Goal: Task Accomplishment & Management: Use online tool/utility

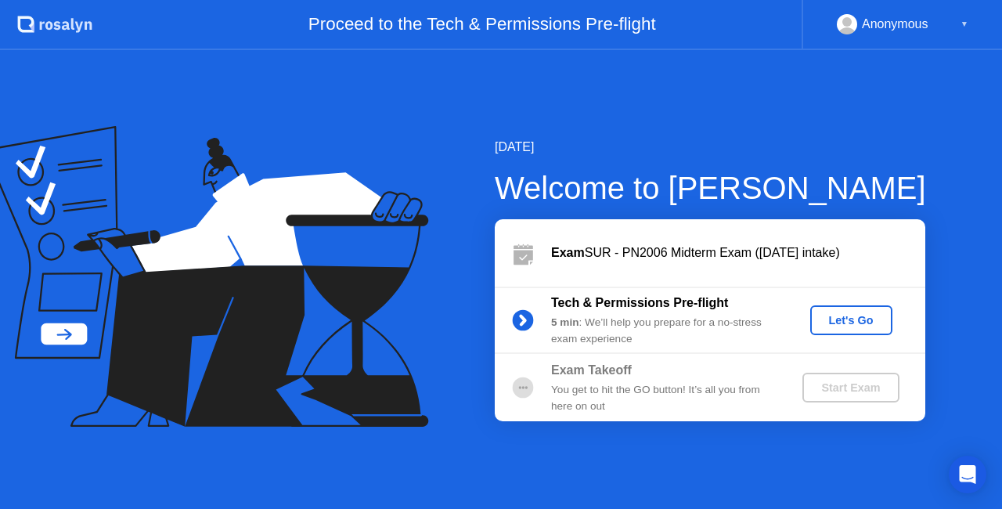
click at [857, 317] on div "Let's Go" at bounding box center [852, 320] width 70 height 13
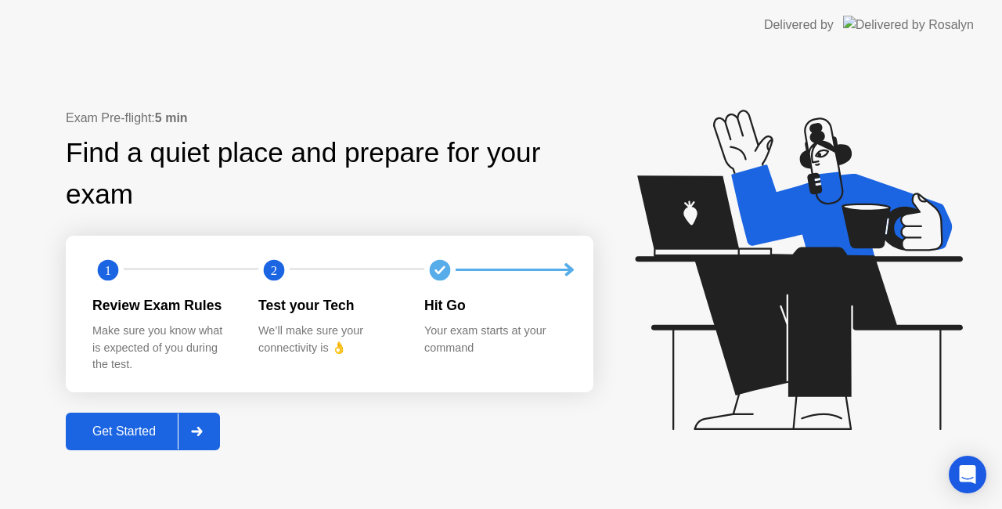
click at [125, 429] on div "Get Started" at bounding box center [123, 431] width 107 height 14
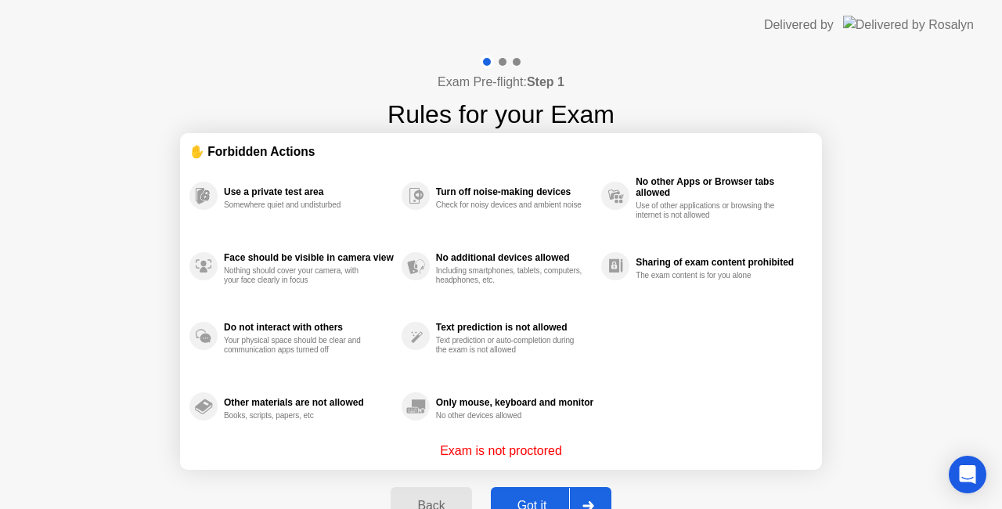
click at [520, 503] on div "Got it" at bounding box center [533, 506] width 74 height 14
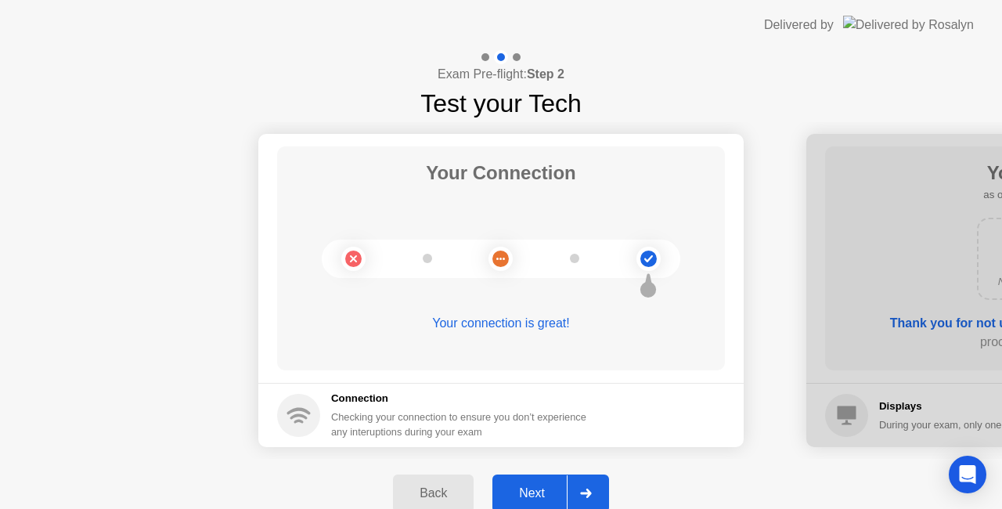
click at [520, 503] on button "Next" at bounding box center [550, 493] width 117 height 38
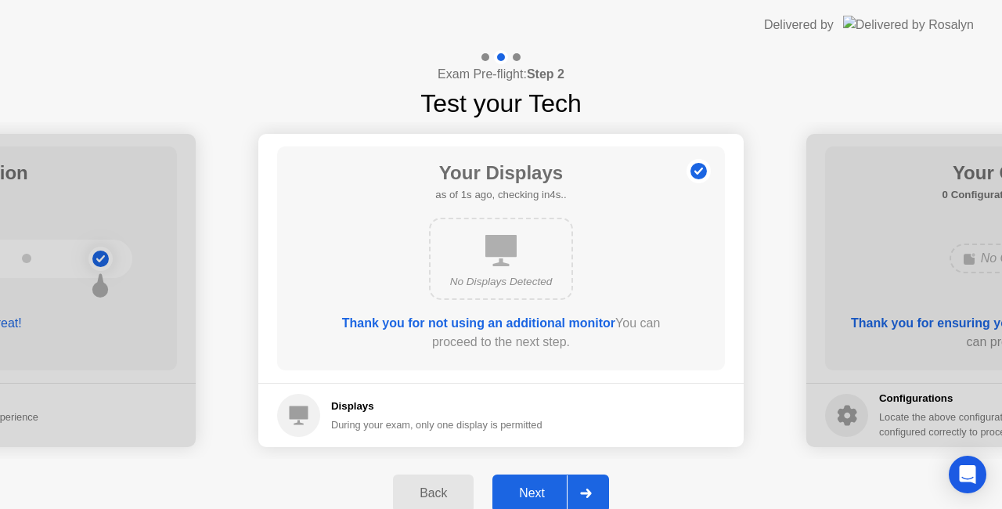
click at [520, 503] on button "Next" at bounding box center [550, 493] width 117 height 38
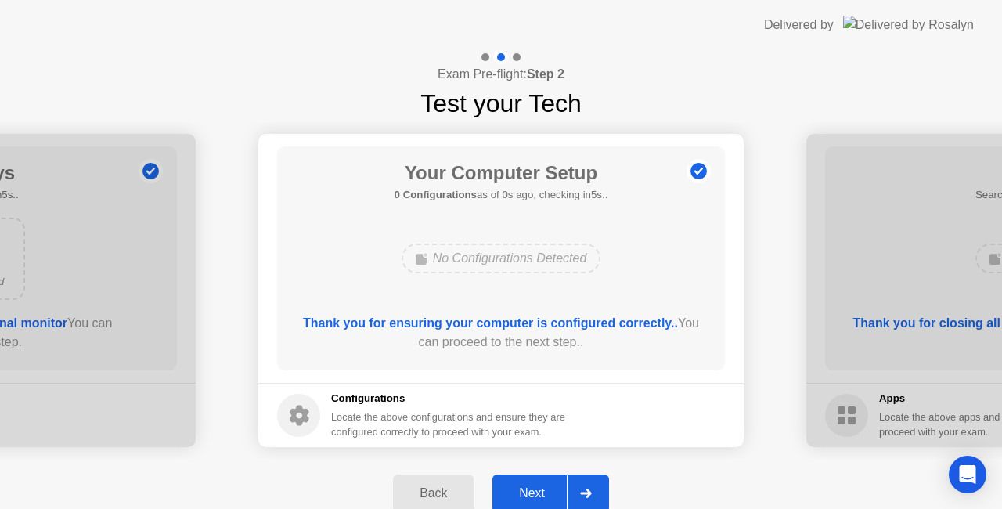
click at [520, 503] on button "Next" at bounding box center [550, 493] width 117 height 38
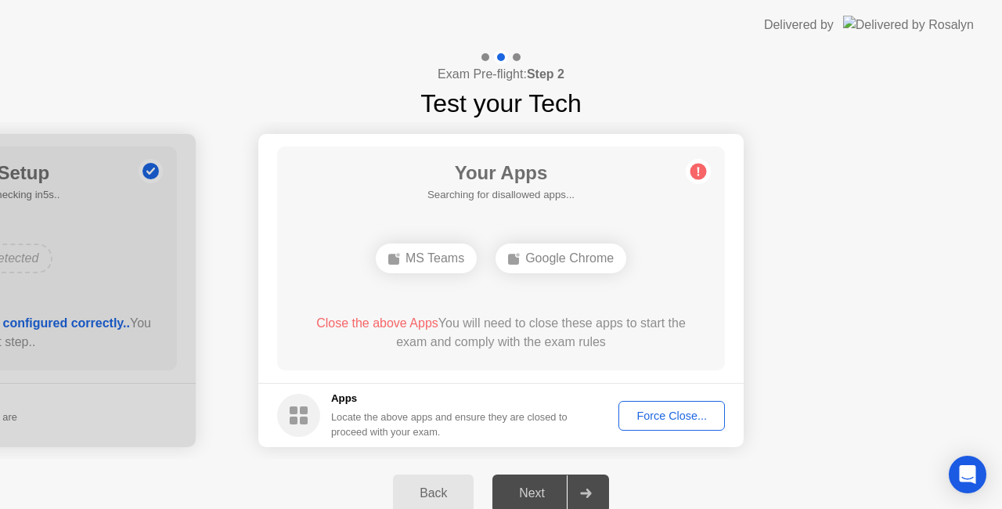
click at [524, 486] on div "Next" at bounding box center [532, 493] width 70 height 14
click at [384, 323] on span "Close the above Apps" at bounding box center [377, 322] width 122 height 13
click at [532, 258] on div "Google Chrome" at bounding box center [501, 258] width 131 height 30
click at [642, 416] on div "Force Close..." at bounding box center [672, 415] width 96 height 13
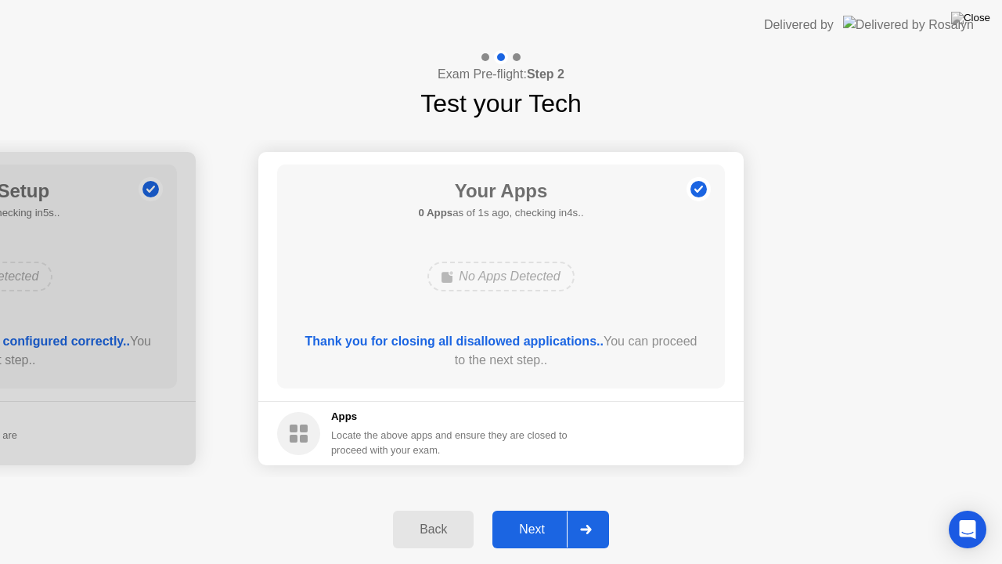
click at [518, 508] on div "Next" at bounding box center [532, 529] width 70 height 14
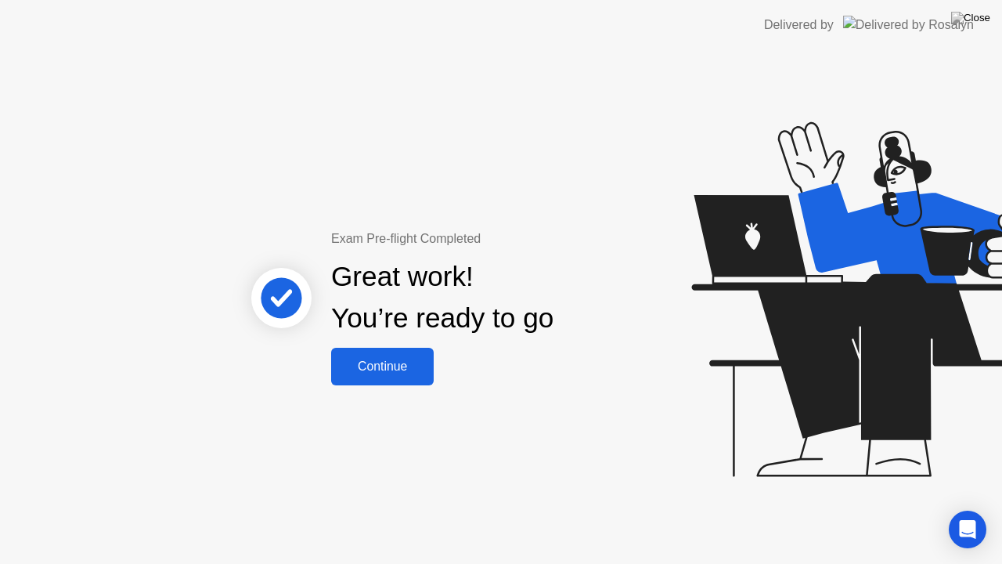
click at [402, 363] on div "Continue" at bounding box center [382, 366] width 93 height 14
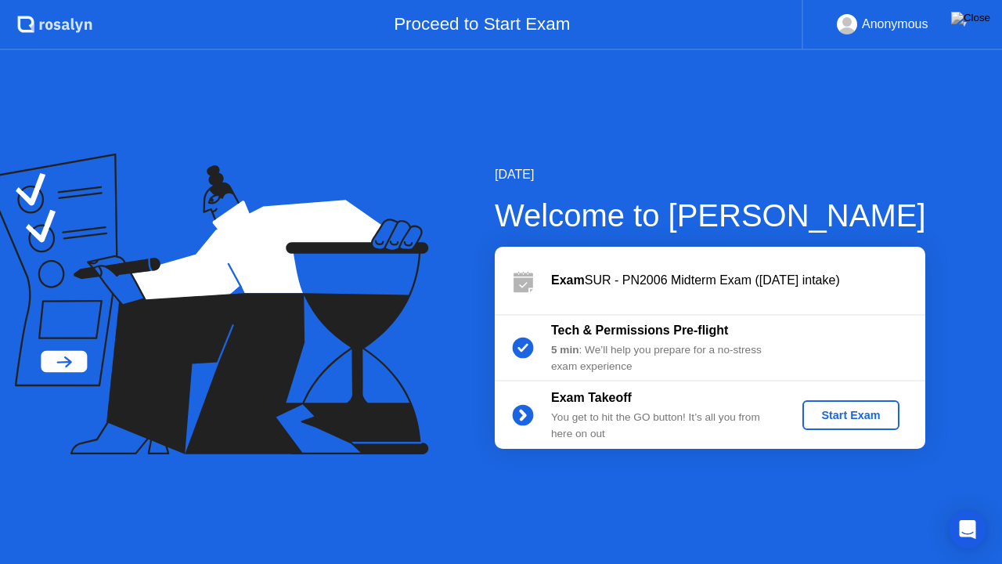
click at [858, 409] on div "Start Exam" at bounding box center [851, 415] width 84 height 13
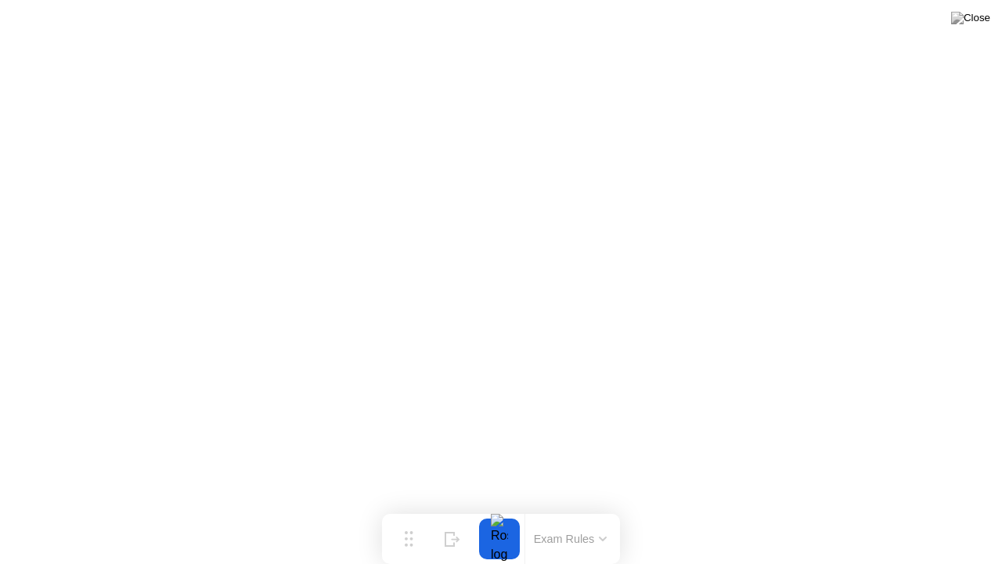
click at [973, 28] on button at bounding box center [970, 18] width 47 height 20
click at [979, 28] on button at bounding box center [970, 18] width 47 height 20
click at [975, 23] on img at bounding box center [970, 18] width 39 height 13
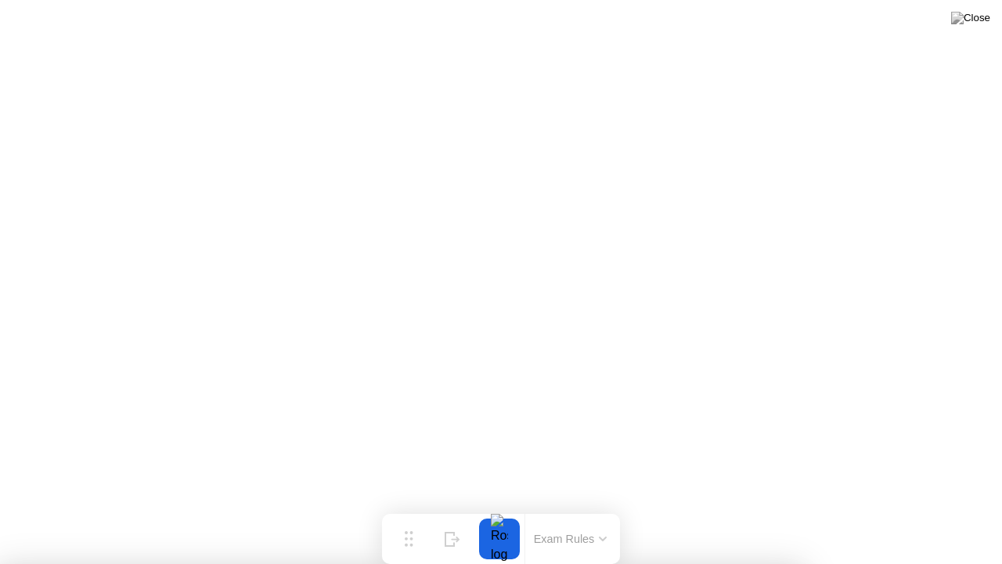
click at [971, 28] on button at bounding box center [970, 18] width 47 height 20
click at [969, 28] on button at bounding box center [970, 18] width 47 height 20
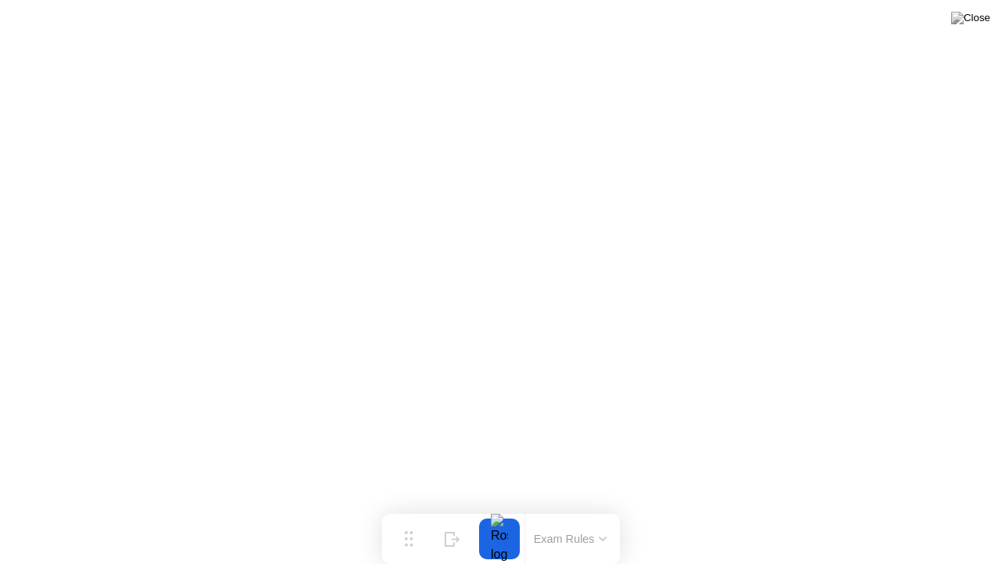
click at [975, 28] on button at bounding box center [970, 18] width 47 height 20
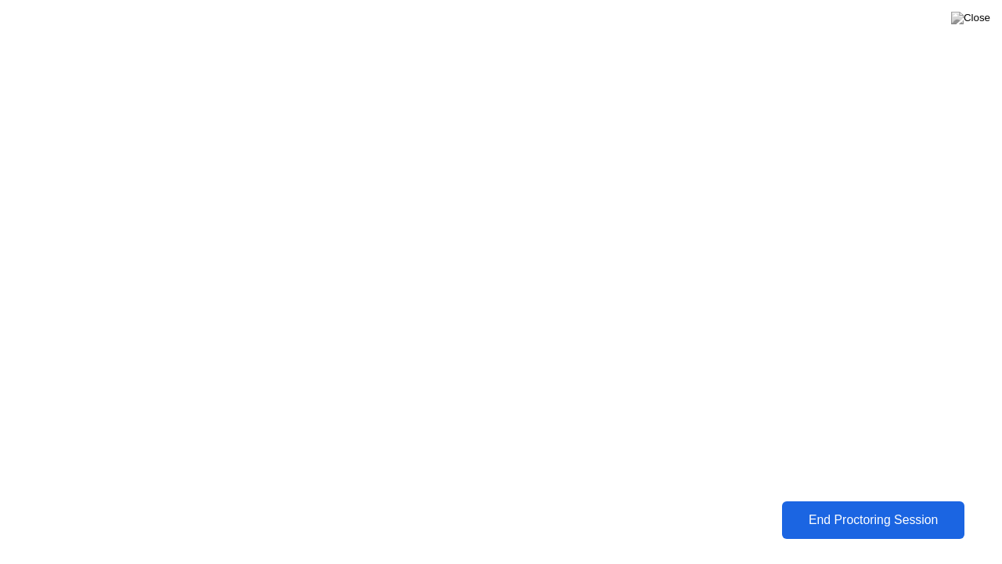
click at [853, 508] on div "End Proctoring Session" at bounding box center [874, 520] width 174 height 14
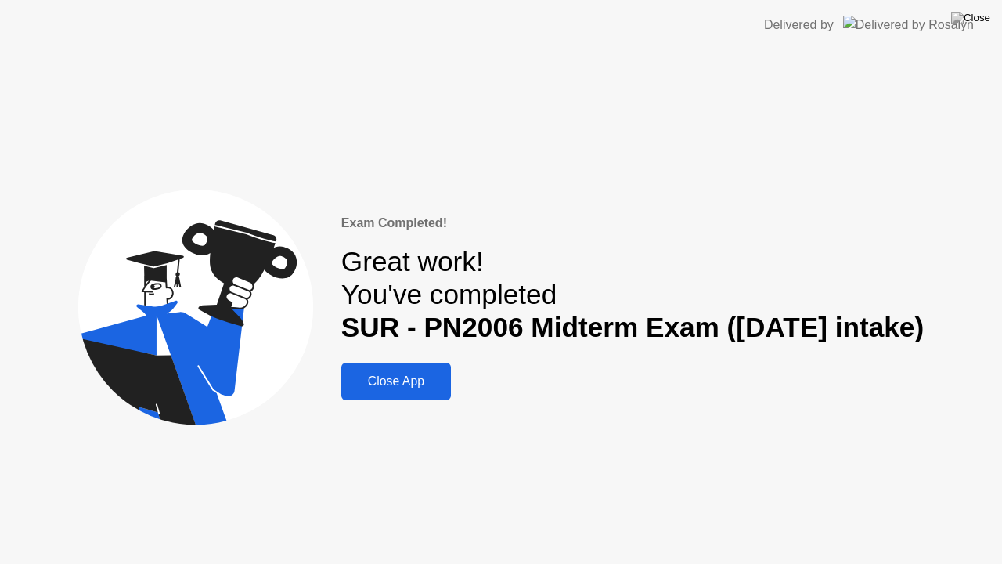
click at [398, 388] on div "Close App" at bounding box center [396, 381] width 100 height 14
